Goal: Find specific page/section: Find specific page/section

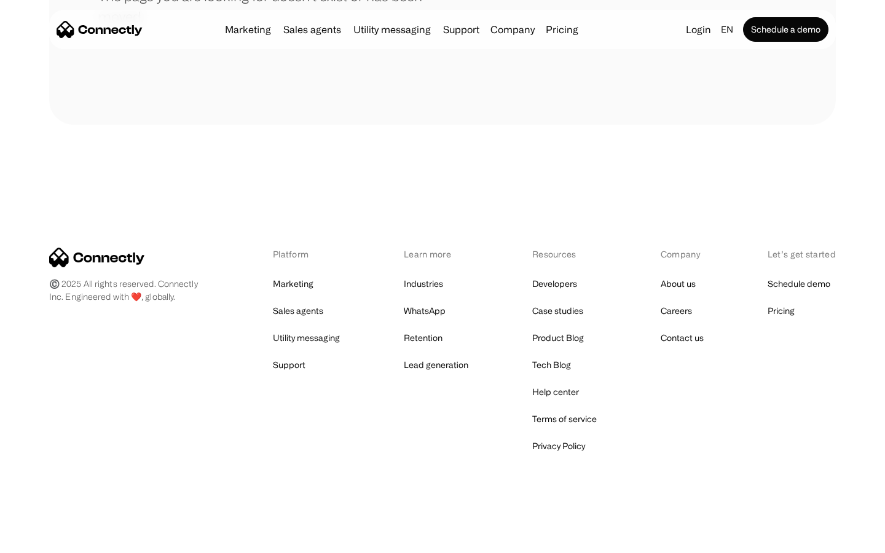
scroll to position [224, 0]
